Goal: Task Accomplishment & Management: Complete application form

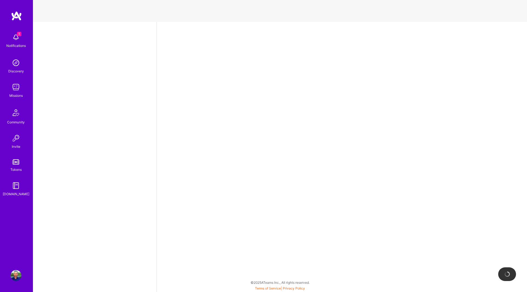
select select "CA"
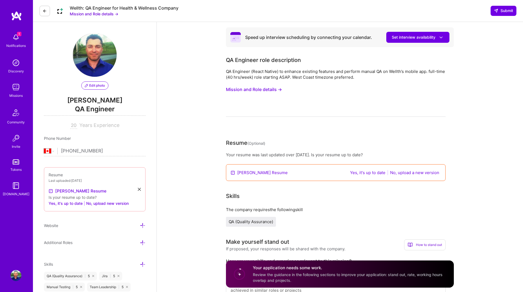
click at [255, 172] on link "[PERSON_NAME] Resume" at bounding box center [262, 173] width 51 height 6
click at [372, 171] on button "Yes, it's up to date" at bounding box center [368, 173] width 39 height 6
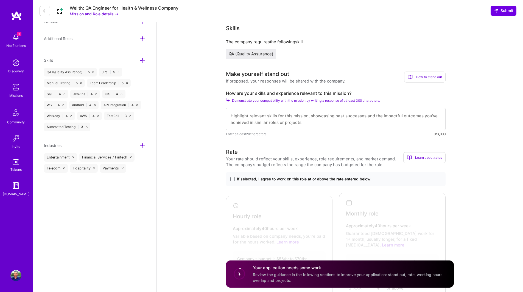
scroll to position [192, 0]
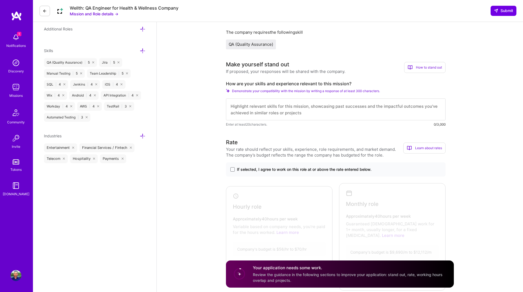
click at [432, 67] on div "How to stand out" at bounding box center [424, 67] width 41 height 11
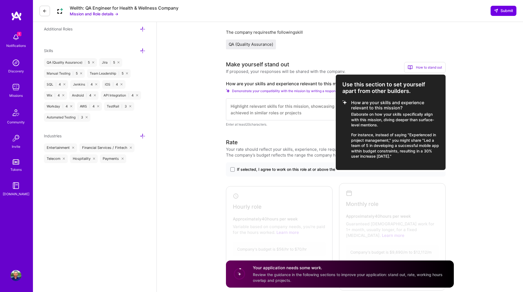
click at [469, 131] on div at bounding box center [261, 146] width 523 height 292
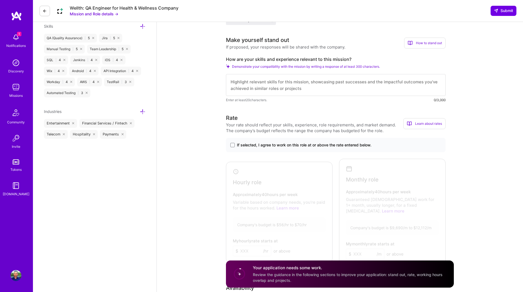
scroll to position [247, 0]
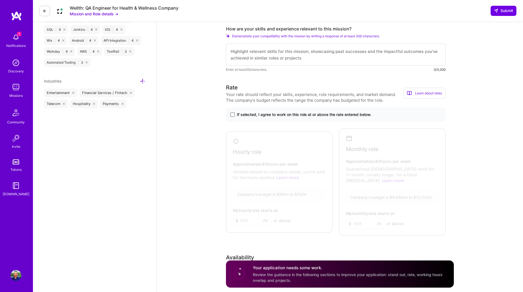
click at [233, 115] on span at bounding box center [232, 115] width 4 height 4
click at [0, 0] on input "If selected, I agree to work on this role at or above the rate entered below." at bounding box center [0, 0] width 0 height 0
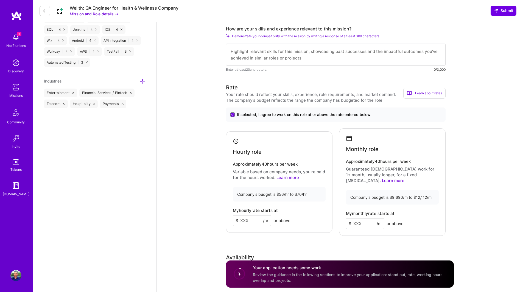
click at [247, 217] on input at bounding box center [252, 221] width 38 height 11
type input "70"
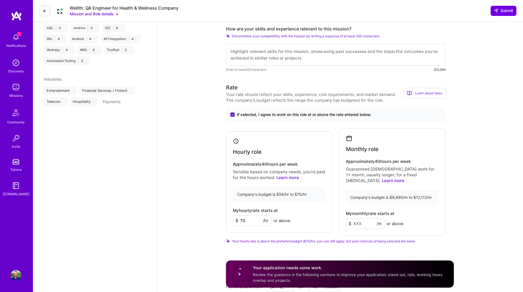
select select "CA"
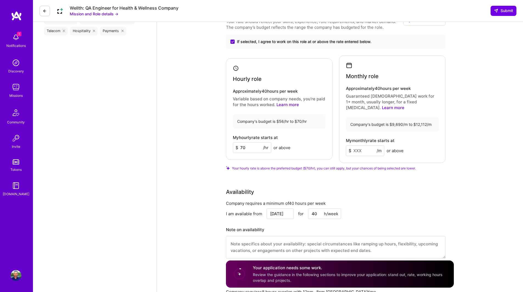
scroll to position [330, 0]
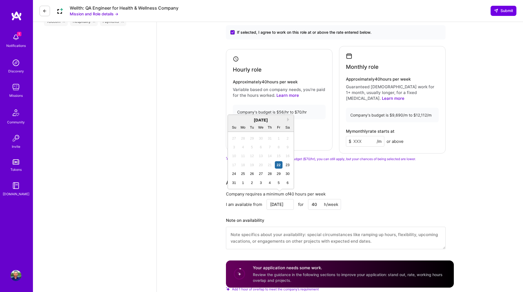
click at [287, 199] on input "[DATE]" at bounding box center [280, 204] width 27 height 11
click at [244, 172] on div "25" at bounding box center [242, 173] width 7 height 7
type input "[DATE]"
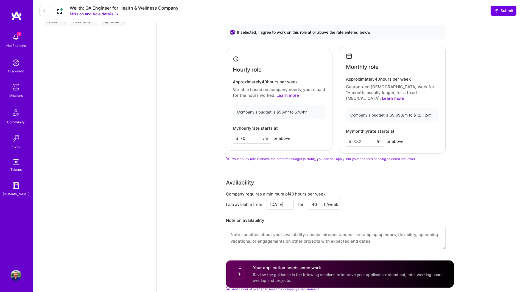
click at [368, 207] on div "Company requires a minimum of 40 hours per week I am available from [DATE] for …" at bounding box center [336, 223] width 220 height 65
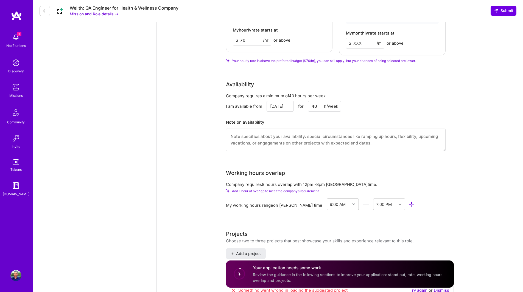
scroll to position [439, 0]
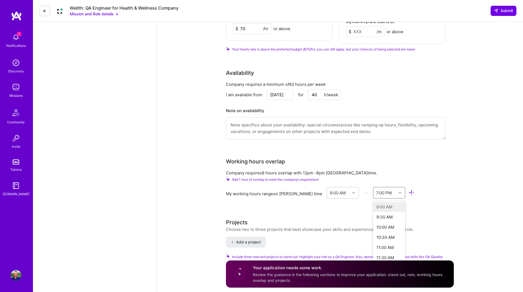
click at [399, 192] on icon at bounding box center [400, 193] width 3 height 3
drag, startPoint x: 370, startPoint y: 234, endPoint x: 369, endPoint y: 231, distance: 3.7
click at [373, 233] on div "8:00 PM" at bounding box center [389, 238] width 32 height 10
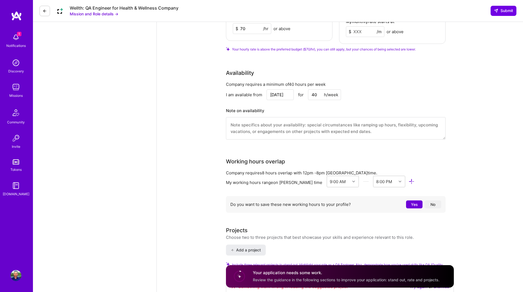
click at [434, 201] on button "No" at bounding box center [433, 205] width 16 height 8
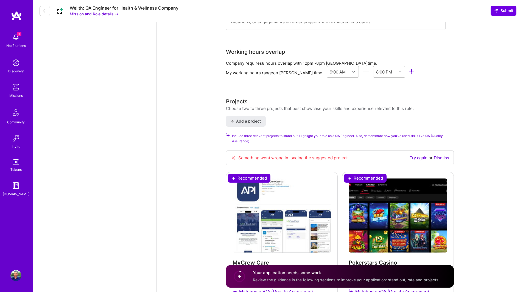
scroll to position [577, 0]
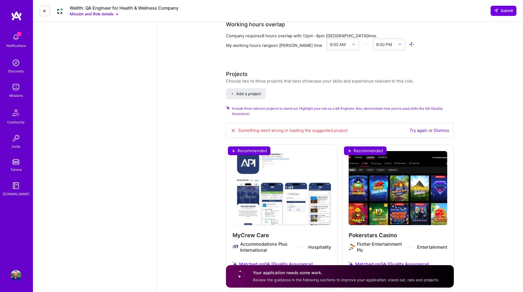
click at [268, 176] on div "MyCrew Care Accommodations Plus International Hospitality Matched on QA (Qualit…" at bounding box center [282, 217] width 112 height 144
click at [236, 91] on span "Add a project" at bounding box center [246, 93] width 30 height 5
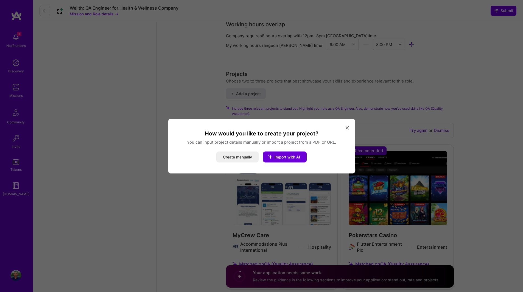
click at [347, 128] on icon "modal" at bounding box center [347, 128] width 3 height 3
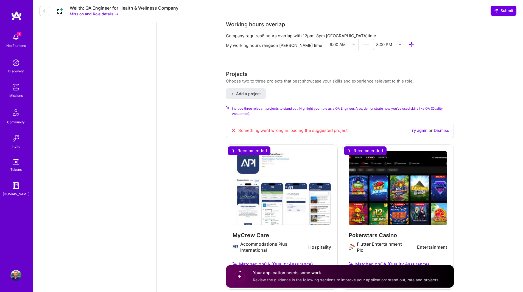
click at [265, 260] on div "MyCrew Care Accommodations Plus International Hospitality Matched on QA (Qualit…" at bounding box center [282, 217] width 112 height 144
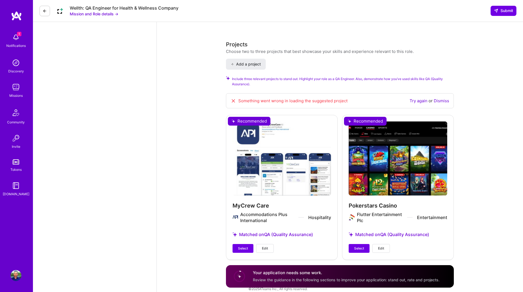
scroll to position [607, 0]
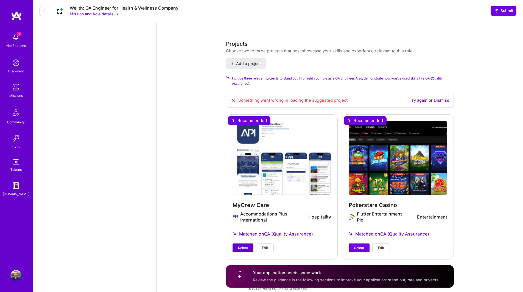
click at [241, 246] on span "Select" at bounding box center [243, 248] width 10 height 5
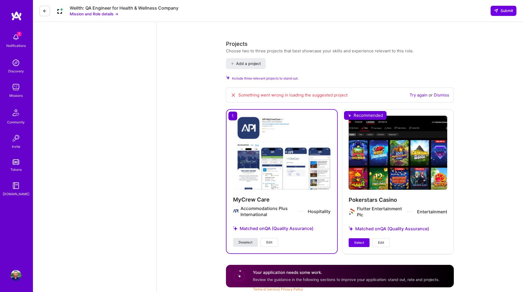
scroll to position [602, 0]
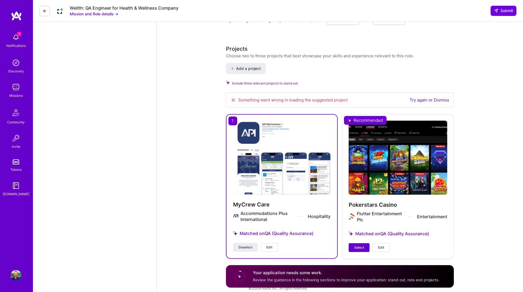
click at [356, 246] on span "Select" at bounding box center [359, 248] width 10 height 5
click at [443, 97] on link "Dismiss" at bounding box center [441, 99] width 15 height 5
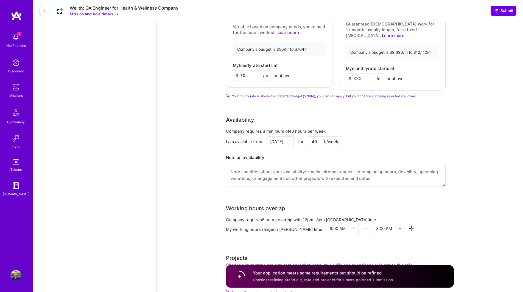
scroll to position [388, 0]
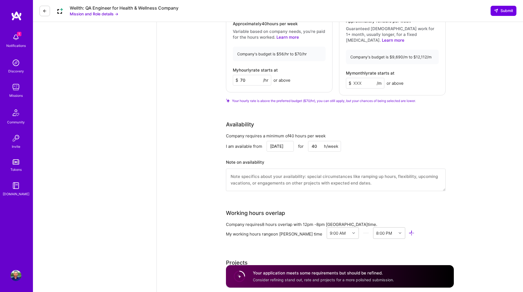
click at [359, 78] on input at bounding box center [365, 83] width 38 height 11
click at [466, 95] on div "Speed up interview scheduling by connecting your calendar. Set interview availa…" at bounding box center [340, 62] width 366 height 856
drag, startPoint x: 367, startPoint y: 78, endPoint x: 361, endPoint y: 78, distance: 6.9
click at [361, 78] on input "12100" at bounding box center [365, 83] width 38 height 11
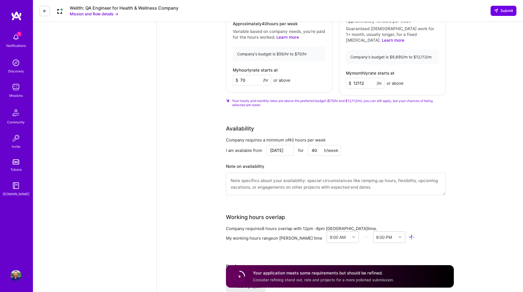
click at [475, 101] on div "Speed up interview scheduling by connecting your calendar. Set interview availa…" at bounding box center [340, 64] width 366 height 860
drag, startPoint x: 366, startPoint y: 76, endPoint x: 361, endPoint y: 79, distance: 6.4
click at [361, 79] on input "12112" at bounding box center [365, 83] width 38 height 11
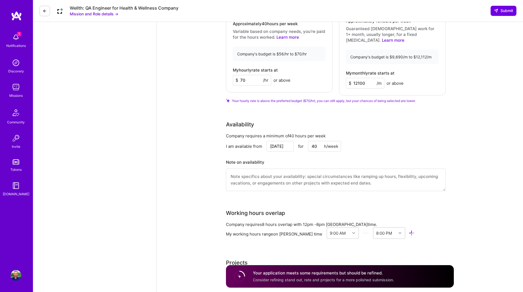
type input "12100"
click at [460, 101] on div "Speed up interview scheduling by connecting your calendar. Set interview availa…" at bounding box center [340, 62] width 366 height 856
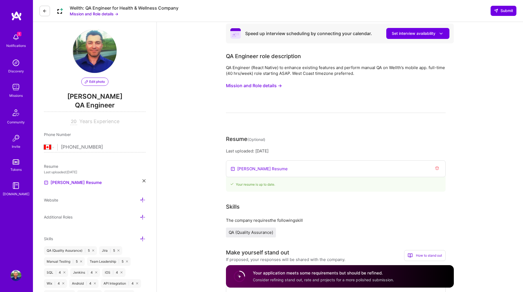
scroll to position [0, 0]
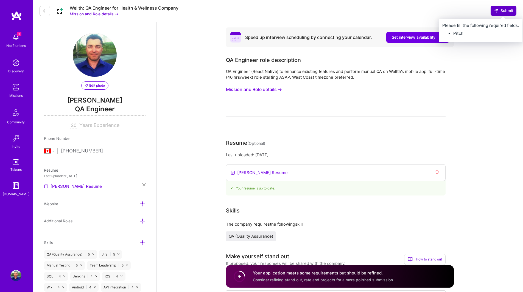
click at [505, 10] on span "Submit" at bounding box center [503, 10] width 19 height 5
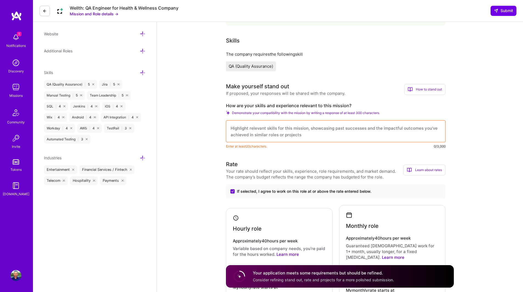
scroll to position [192, 0]
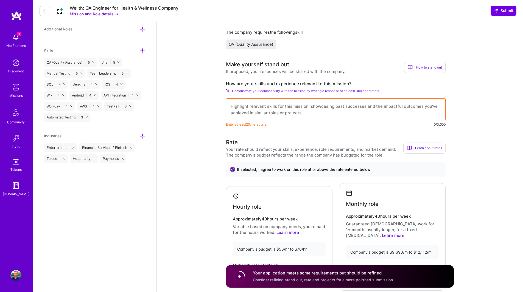
click at [239, 111] on textarea at bounding box center [336, 110] width 220 height 22
drag, startPoint x: 230, startPoint y: 107, endPoint x: 282, endPoint y: 105, distance: 52.2
click at [282, 105] on textarea at bounding box center [336, 110] width 220 height 22
drag, startPoint x: 301, startPoint y: 115, endPoint x: 218, endPoint y: 107, distance: 83.3
click at [218, 107] on div "Speed up interview scheduling by connecting your calendar. Set interview availa…" at bounding box center [340, 258] width 366 height 856
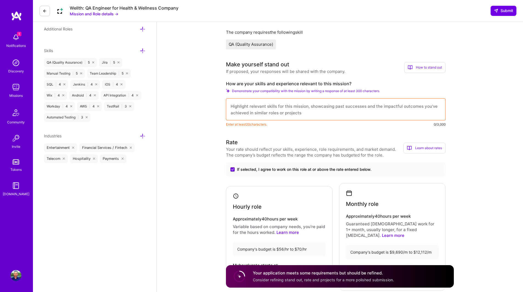
click at [234, 106] on textarea at bounding box center [336, 110] width 220 height 22
drag, startPoint x: 229, startPoint y: 84, endPoint x: 355, endPoint y: 78, distance: 126.5
click at [355, 78] on div "Make yourself stand out If proposed, your responses will be shared with the com…" at bounding box center [336, 93] width 220 height 67
click at [319, 90] on span "Demonstrate your compatibility with the mission by writing a response of at lea…" at bounding box center [306, 91] width 148 height 4
drag, startPoint x: 225, startPoint y: 82, endPoint x: 364, endPoint y: 80, distance: 139.3
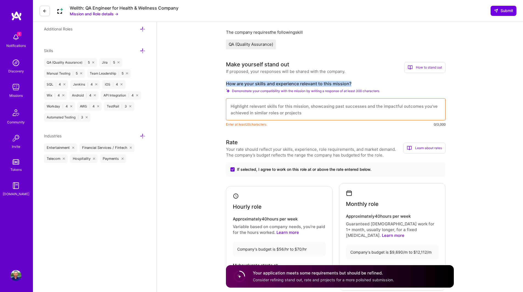
click at [364, 80] on div "Speed up interview scheduling by connecting your calendar. Set interview availa…" at bounding box center [340, 258] width 366 height 856
copy label "How are your skills and experience relevant to this mission?"
click at [277, 106] on textarea at bounding box center [336, 110] width 220 height 22
paste textarea "With extensive experience in QA across mobile and web applications, I bring a p…"
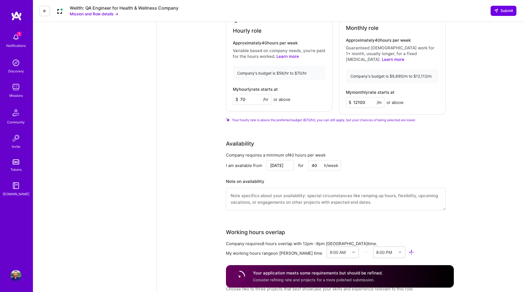
scroll to position [412, 0]
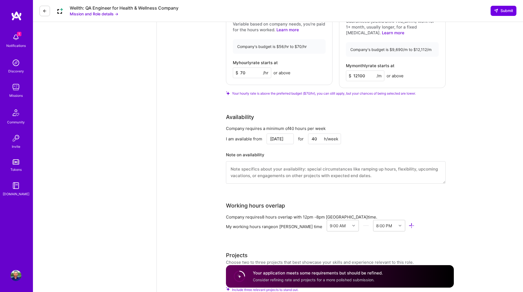
type textarea "With extensive experience in QA across mobile and web applications, I bring a p…"
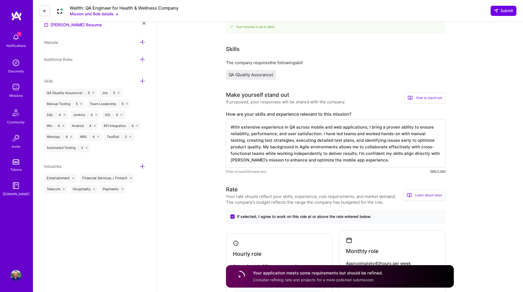
scroll to position [157, 0]
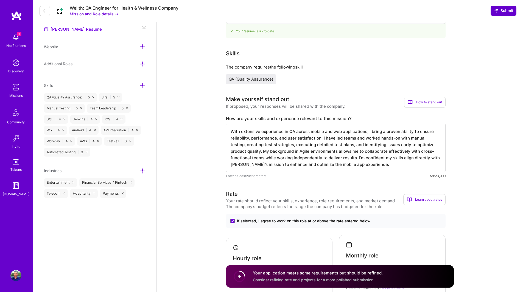
click at [506, 12] on span "Submit" at bounding box center [503, 10] width 19 height 5
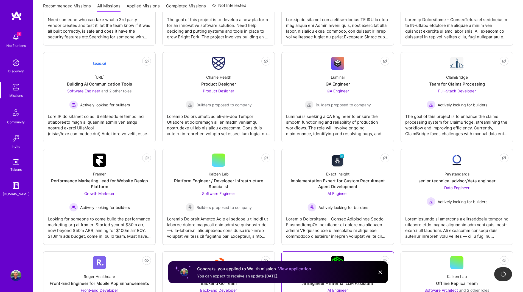
scroll to position [247, 0]
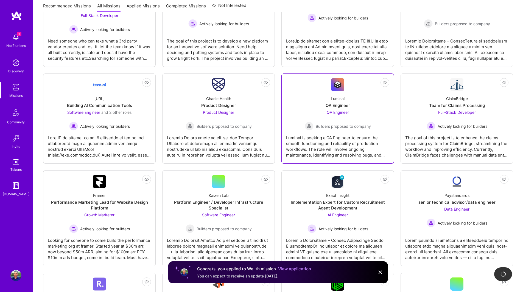
click at [340, 135] on div "Luminai is seeking a QA Engineer to ensure the smooth functioning and reliabili…" at bounding box center [337, 144] width 103 height 27
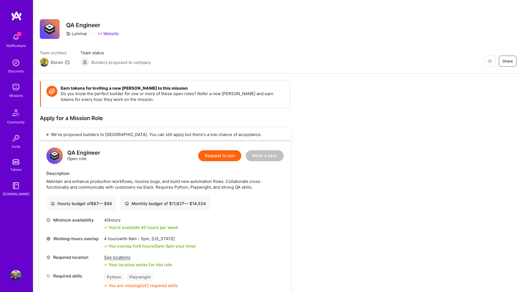
click at [16, 37] on img at bounding box center [15, 37] width 11 height 11
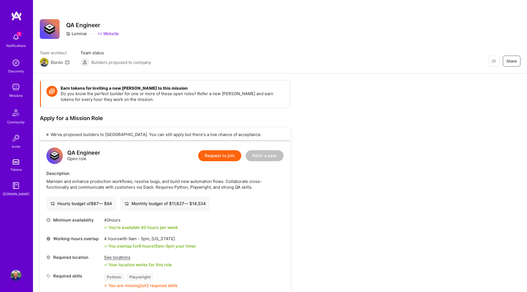
click at [14, 88] on img at bounding box center [15, 87] width 11 height 11
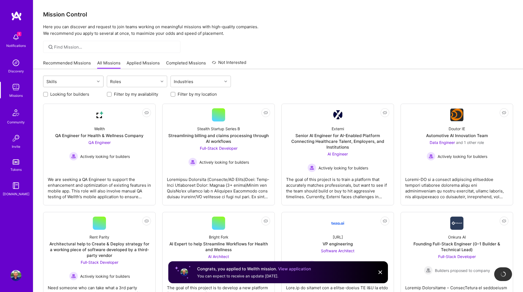
click at [67, 80] on div "Skills" at bounding box center [68, 81] width 51 height 11
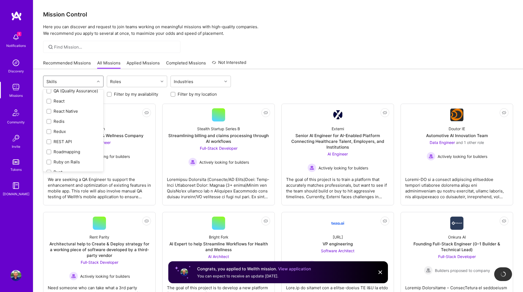
scroll to position [613, 0]
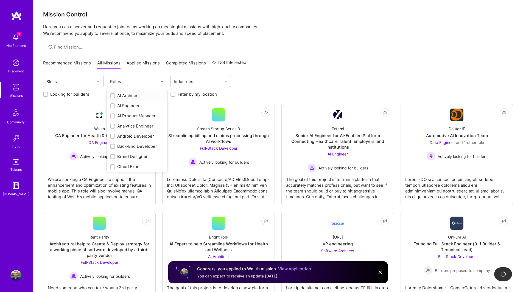
click at [143, 82] on div "Roles" at bounding box center [132, 81] width 51 height 11
click at [113, 125] on input "checkbox" at bounding box center [113, 127] width 4 height 4
checkbox input "true"
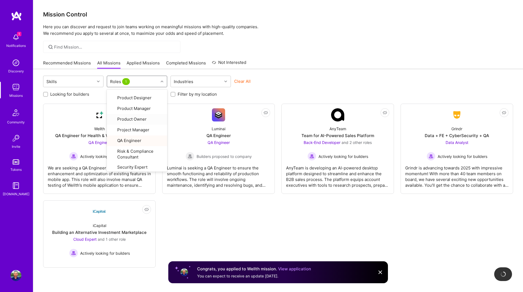
click at [317, 54] on div "Mission Control Here you can discover and request to join teams working on mean…" at bounding box center [278, 162] width 490 height 325
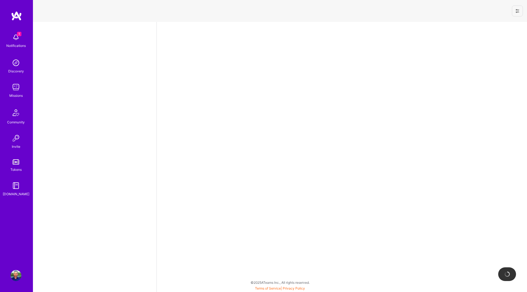
select select "CA"
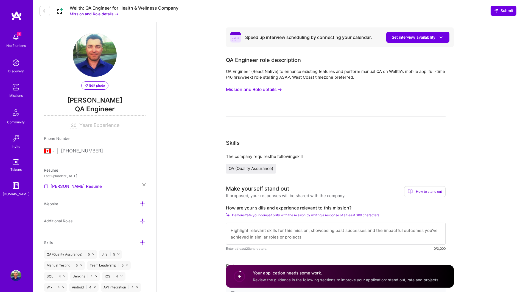
click at [272, 89] on button "Mission and Role details →" at bounding box center [254, 90] width 56 height 10
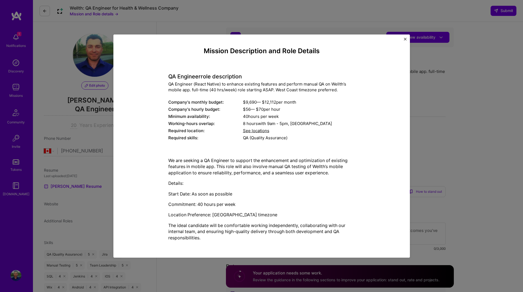
click at [255, 131] on span "See locations" at bounding box center [256, 130] width 26 height 5
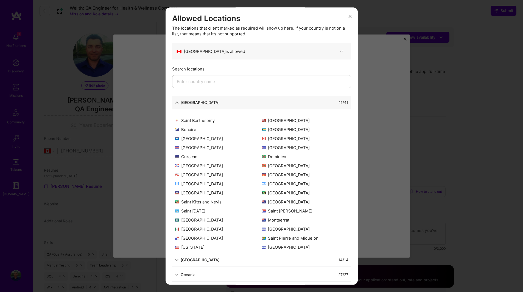
scroll to position [27, 0]
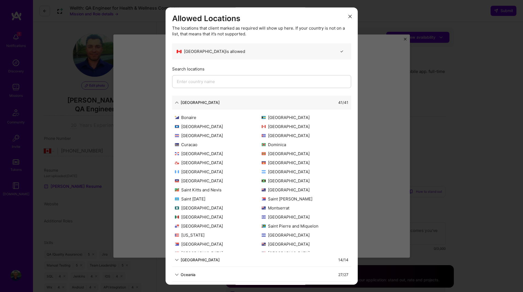
click at [201, 80] on input "modal" at bounding box center [261, 81] width 179 height 13
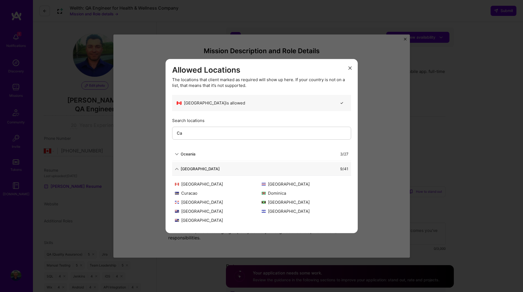
type input "Ca"
click at [190, 186] on div "[GEOGRAPHIC_DATA]" at bounding box center [218, 185] width 87 height 6
click at [350, 67] on icon "modal" at bounding box center [350, 67] width 3 height 3
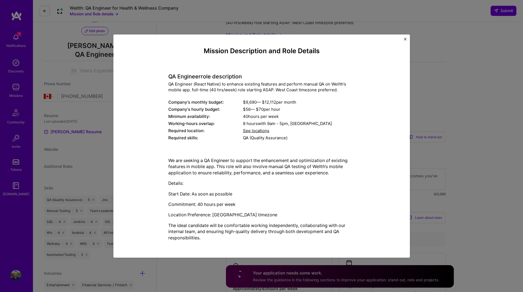
scroll to position [55, 0]
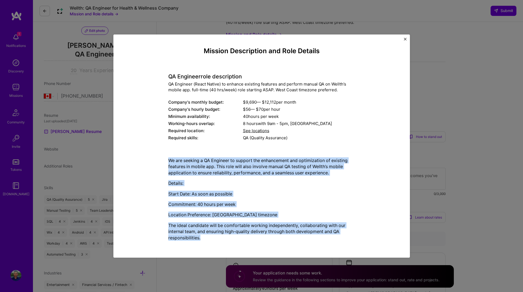
drag, startPoint x: 200, startPoint y: 239, endPoint x: 155, endPoint y: 157, distance: 93.8
click at [155, 157] on div "Mission Description and Role Details QA Engineer role description QA Engineer (…" at bounding box center [261, 146] width 271 height 198
copy div "We are seeking a QA Engineer to support the enhancement and optimization of exi…"
click at [406, 40] on img "Close" at bounding box center [405, 39] width 3 height 3
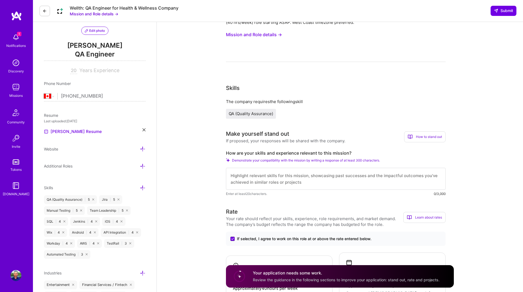
click at [241, 170] on textarea at bounding box center [336, 179] width 220 height 22
click at [237, 174] on textarea at bounding box center [336, 179] width 220 height 22
